Goal: Information Seeking & Learning: Check status

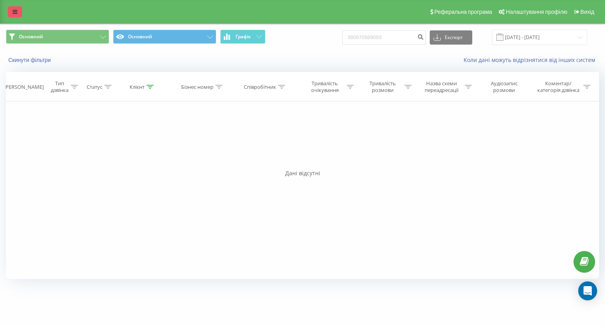
click at [14, 10] on icon at bounding box center [15, 12] width 5 height 6
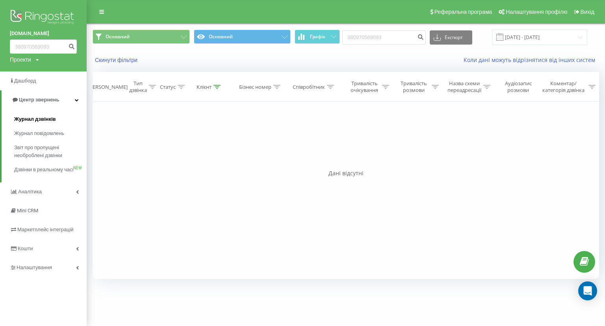
click at [25, 117] on span "Журнал дзвінків" at bounding box center [35, 119] width 42 height 8
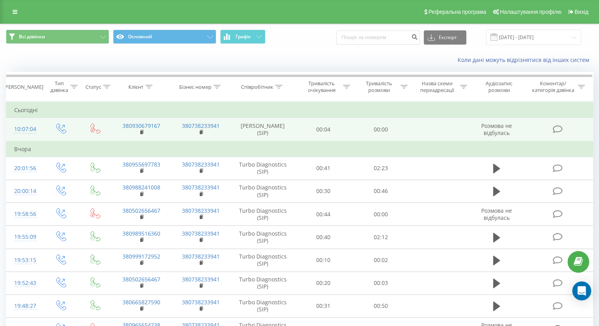
click at [346, 136] on td "00:04" at bounding box center [323, 129] width 57 height 23
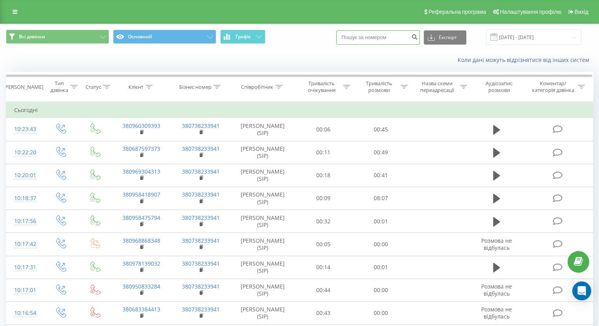
click at [372, 37] on input at bounding box center [379, 37] width 84 height 14
paste input "380686921509"
type input "380686921509"
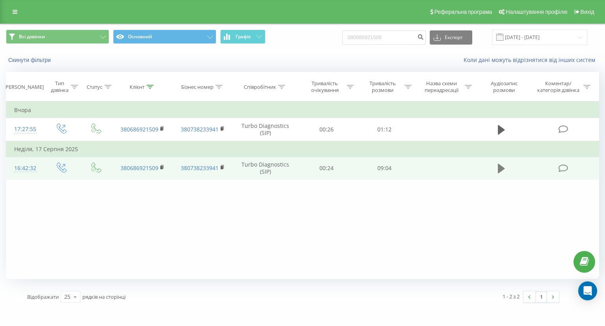
click at [502, 168] on icon at bounding box center [501, 168] width 7 height 9
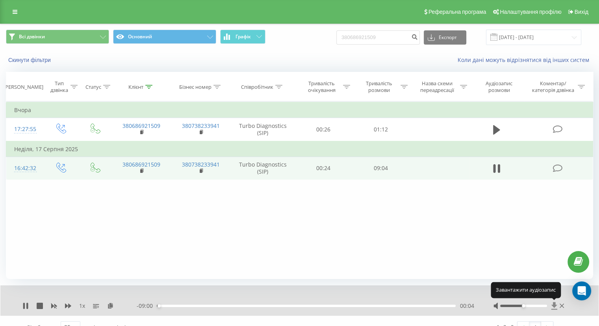
click at [554, 303] on icon at bounding box center [554, 305] width 6 height 7
click at [562, 304] on icon at bounding box center [562, 305] width 4 height 6
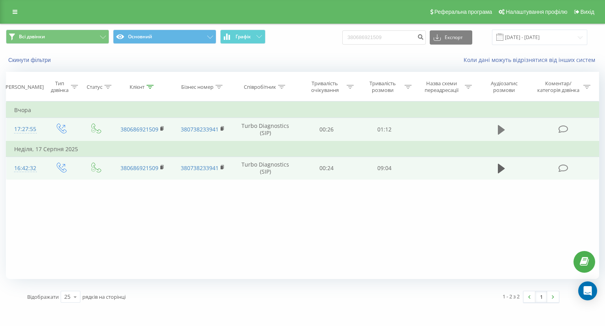
click at [498, 131] on icon at bounding box center [501, 129] width 7 height 11
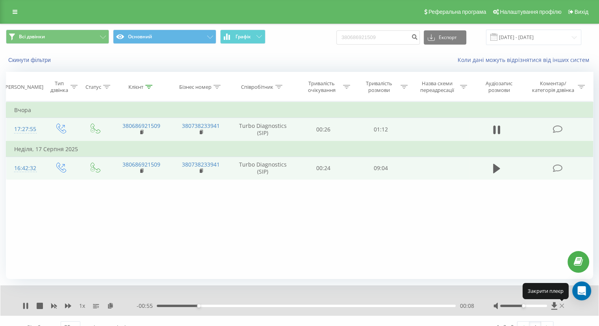
click at [562, 306] on icon at bounding box center [562, 305] width 4 height 4
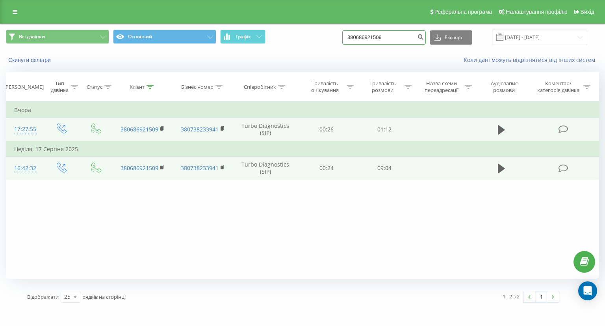
click at [367, 35] on input "380686921509" at bounding box center [385, 37] width 84 height 14
paste input "931805906"
type input "380931805906"
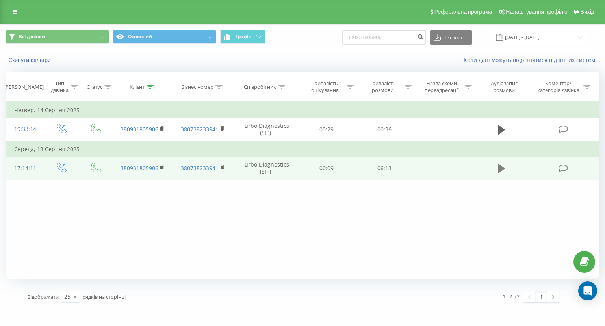
click at [499, 169] on icon at bounding box center [501, 168] width 7 height 9
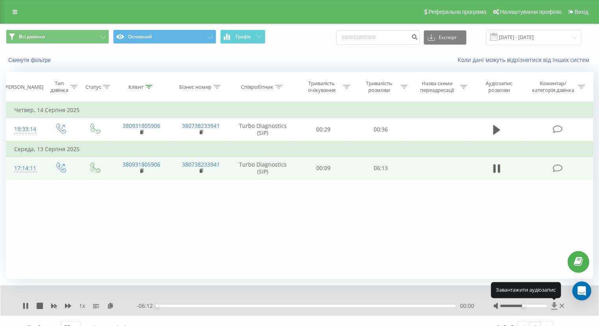
click at [553, 305] on icon at bounding box center [554, 305] width 6 height 7
click at [562, 305] on icon at bounding box center [562, 305] width 4 height 4
